Goal: Check status: Verify the current state of an ongoing process or item

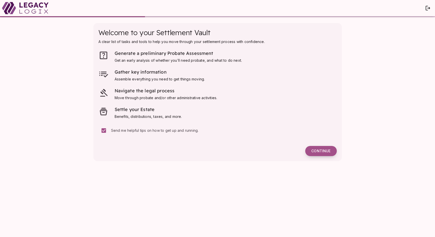
click at [323, 148] on button "Continue" at bounding box center [320, 151] width 31 height 10
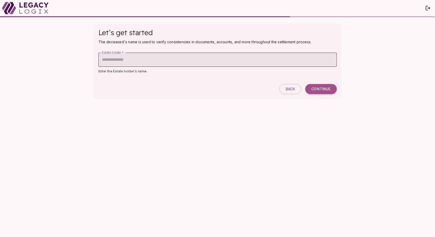
click at [221, 62] on input "Estate holder   *" at bounding box center [218, 60] width 238 height 14
type input "******"
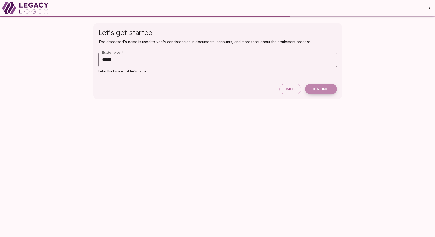
click at [325, 92] on button "Continue" at bounding box center [320, 89] width 31 height 10
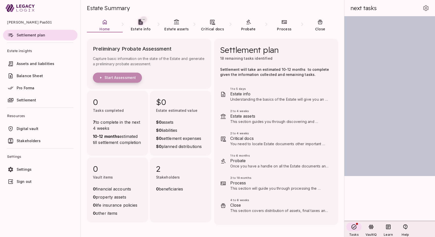
click at [116, 76] on span "Start Assessment" at bounding box center [120, 77] width 31 height 5
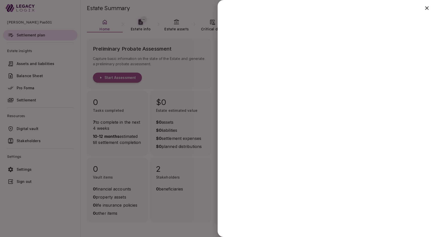
click at [213, 85] on div at bounding box center [217, 118] width 435 height 237
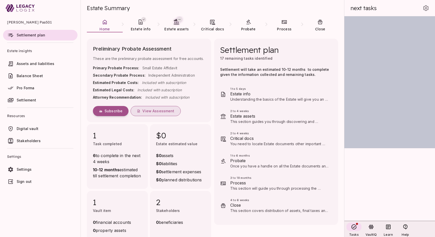
click at [153, 112] on span "View Assessment" at bounding box center [158, 111] width 32 height 5
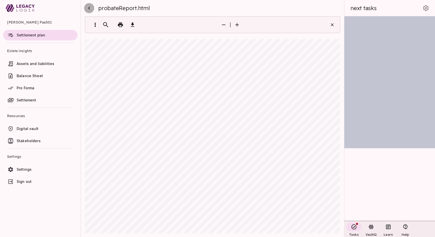
click at [89, 8] on icon "button" at bounding box center [89, 8] width 2 height 3
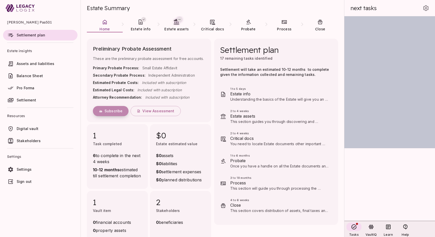
click at [113, 110] on span "Subscribe" at bounding box center [114, 111] width 18 height 5
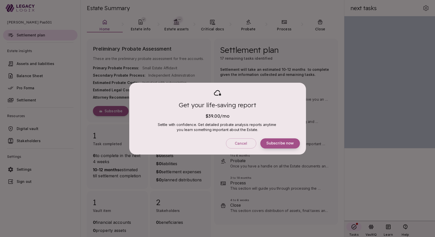
click at [276, 140] on button "Subscribe now" at bounding box center [280, 143] width 40 height 10
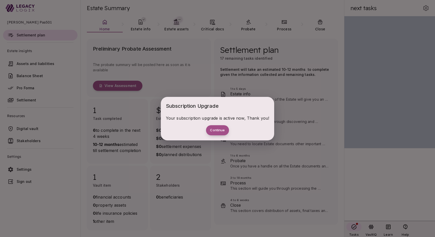
click at [222, 130] on button "Continue" at bounding box center [217, 130] width 23 height 10
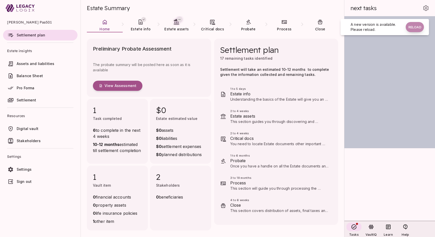
click at [415, 29] on button "Reload" at bounding box center [415, 27] width 18 height 10
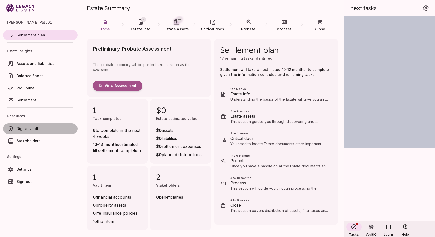
click at [30, 127] on span "Digital vault" at bounding box center [28, 128] width 22 height 4
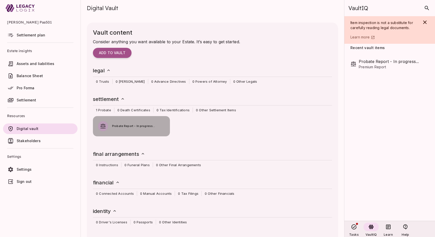
click at [117, 125] on span "Probate Report - In progress..." at bounding box center [138, 126] width 53 height 5
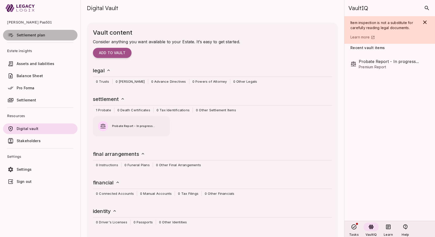
click at [32, 35] on span "Settlement plan" at bounding box center [31, 35] width 29 height 4
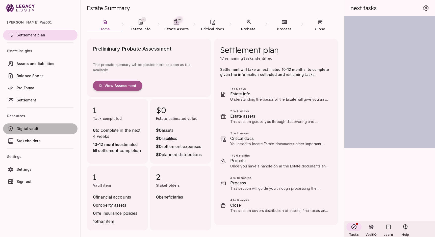
click at [33, 128] on span "Digital vault" at bounding box center [28, 128] width 22 height 4
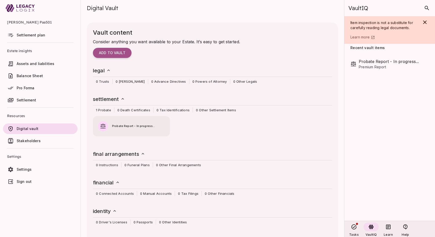
click at [132, 130] on div "Probate Report - In progress..." at bounding box center [131, 123] width 77 height 15
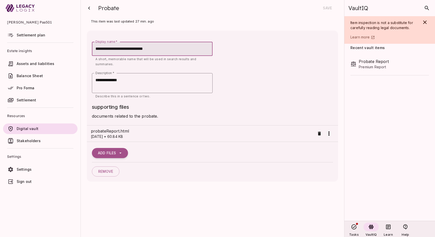
click at [28, 35] on span "Settlement plan" at bounding box center [31, 35] width 29 height 4
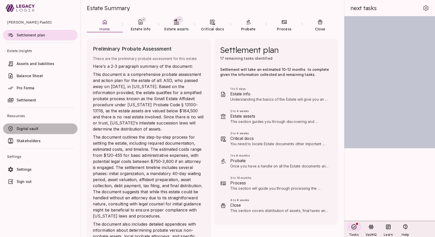
click at [26, 131] on span "Digital vault" at bounding box center [46, 128] width 59 height 5
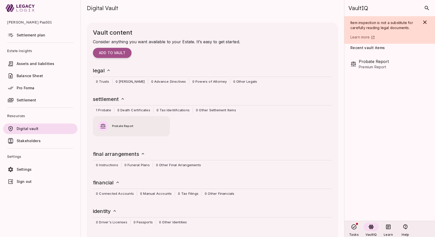
click at [117, 125] on span "Probate Report" at bounding box center [138, 126] width 53 height 5
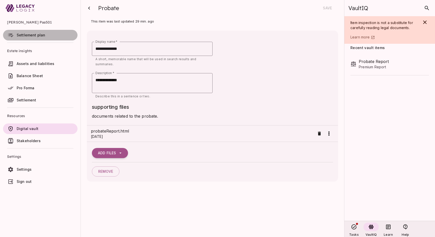
click at [35, 34] on span "Settlement plan" at bounding box center [31, 35] width 29 height 4
